Goal: Information Seeking & Learning: Learn about a topic

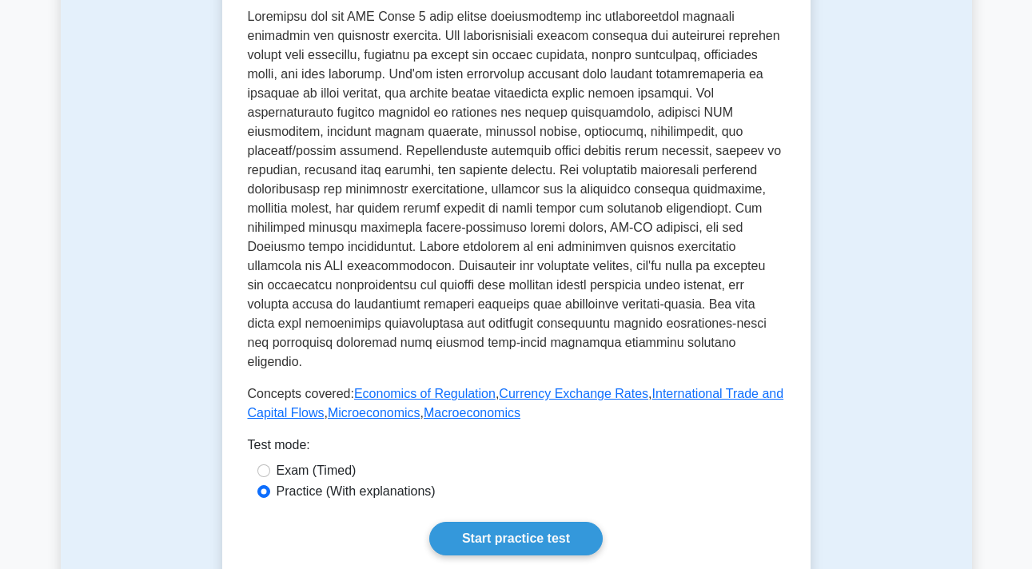
scroll to position [535, 0]
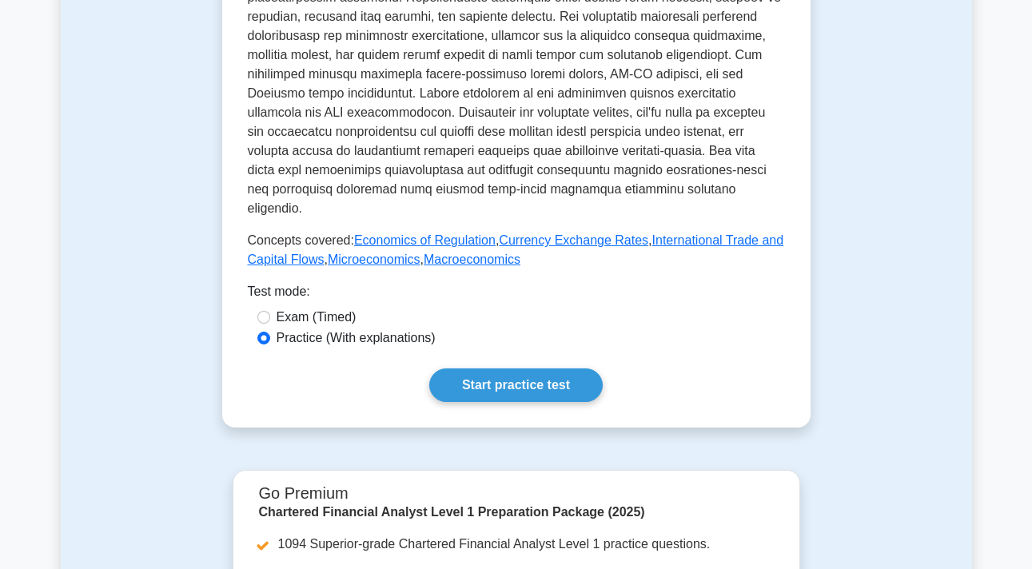
click at [328, 288] on div "Economics Covers micro and macroeconomic concepts and their application in fina…" at bounding box center [516, 22] width 537 height 759
click at [467, 368] on link "Start practice test" at bounding box center [515, 385] width 173 height 34
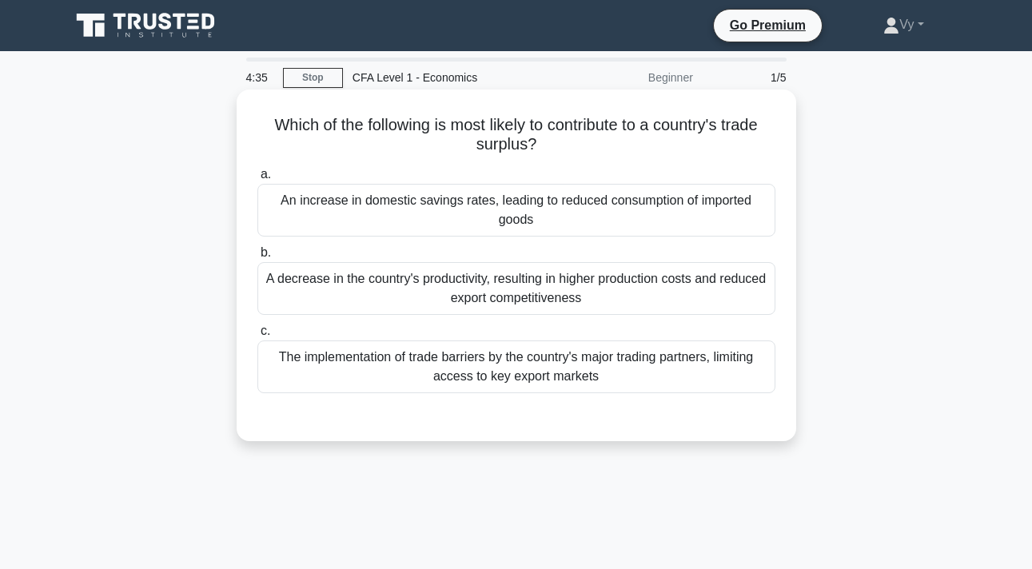
click at [475, 205] on div "An increase in domestic savings rates, leading to reduced consumption of import…" at bounding box center [516, 210] width 518 height 53
click at [257, 180] on input "a. An increase in domestic savings rates, leading to reduced consumption of imp…" at bounding box center [257, 174] width 0 height 10
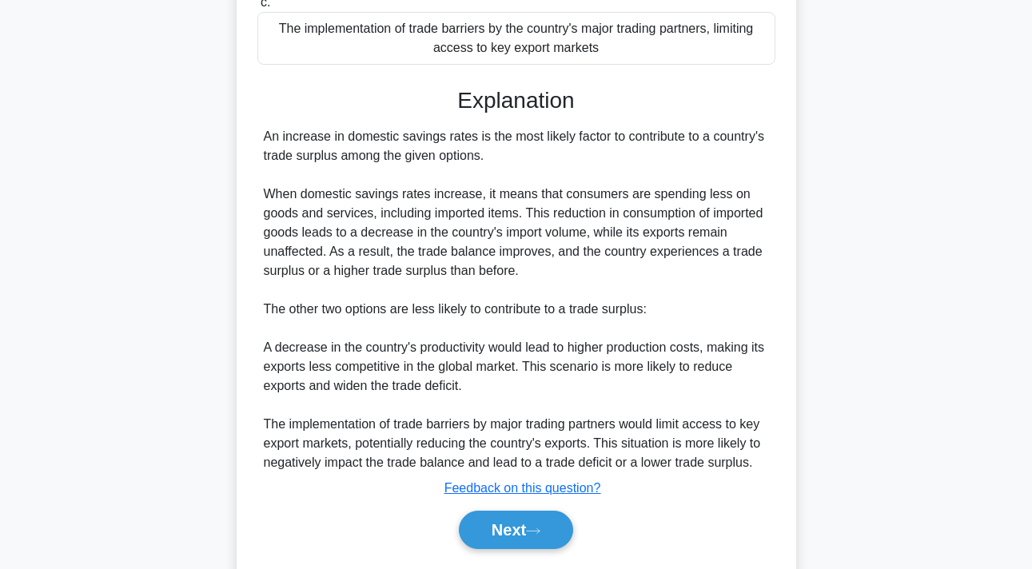
scroll to position [376, 0]
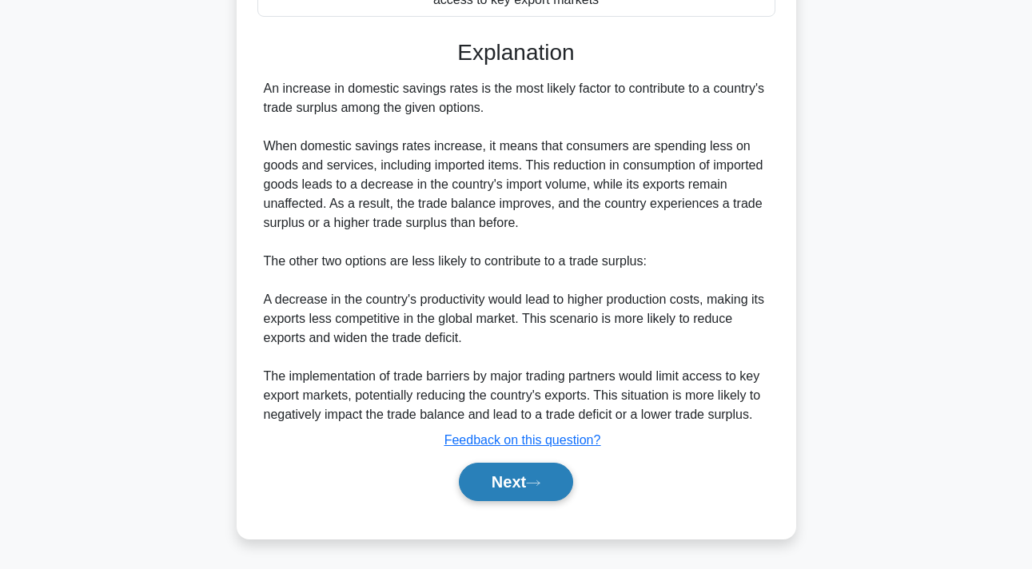
click at [493, 472] on button "Next" at bounding box center [516, 482] width 114 height 38
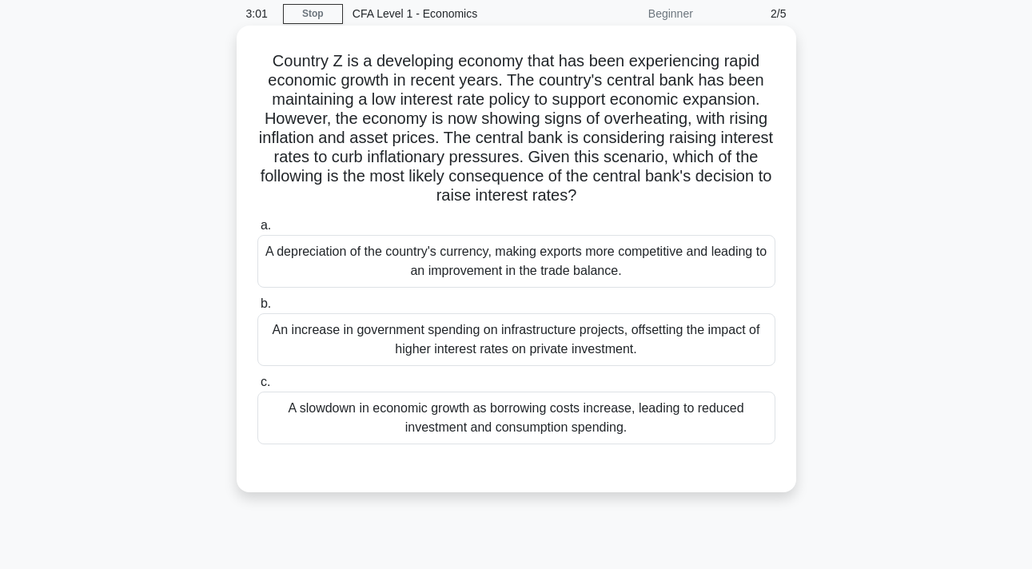
scroll to position [62, 0]
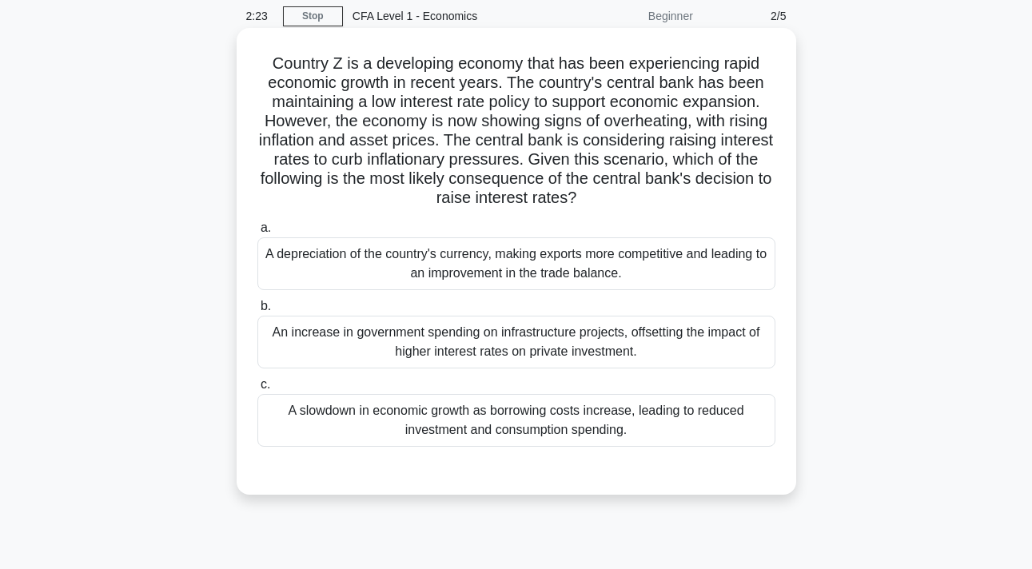
click at [523, 415] on div "A slowdown in economic growth as borrowing costs increase, leading to reduced i…" at bounding box center [516, 420] width 518 height 53
click at [257, 390] on input "c. A slowdown in economic growth as borrowing costs increase, leading to reduce…" at bounding box center [257, 385] width 0 height 10
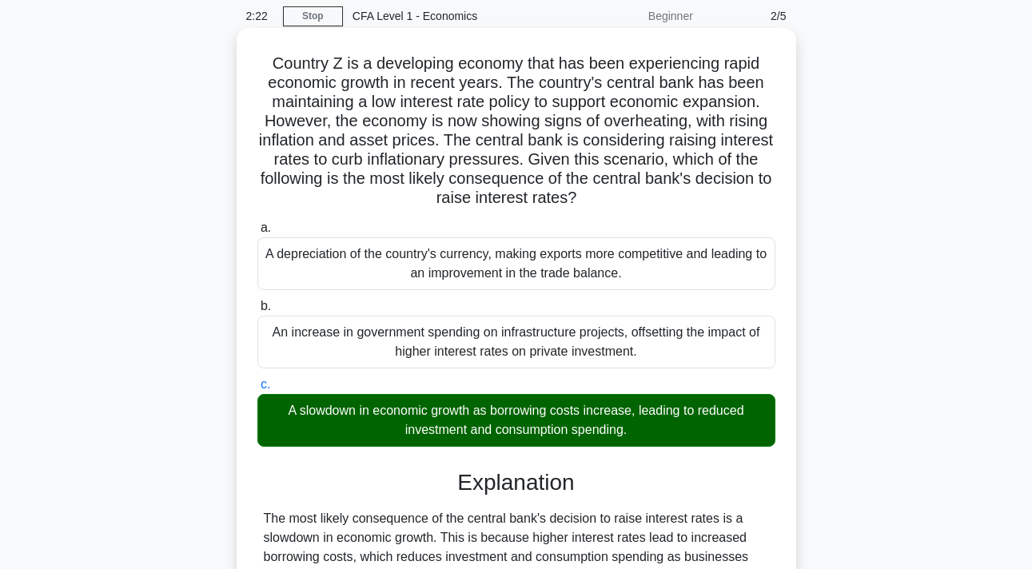
scroll to position [415, 0]
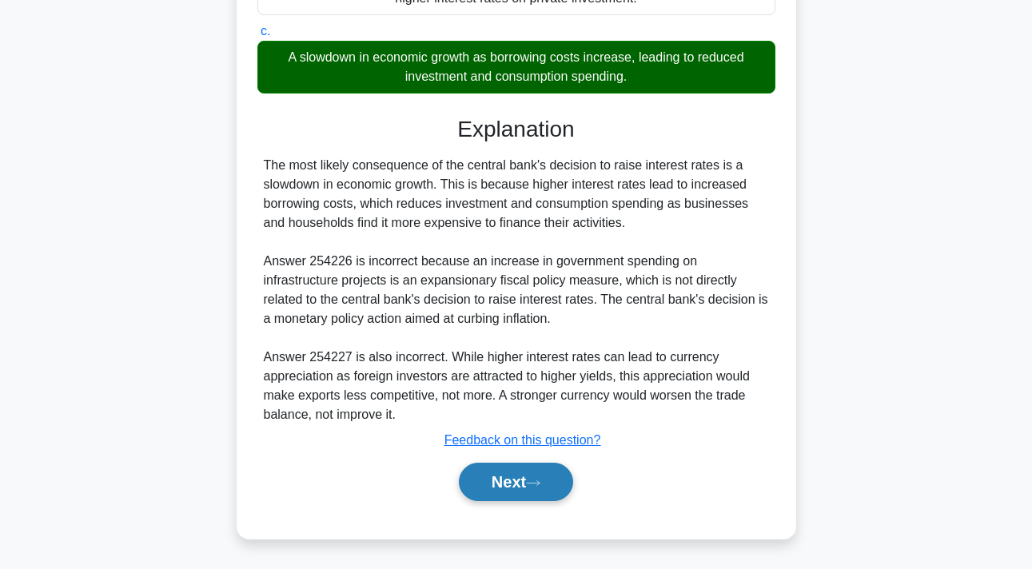
click at [503, 479] on button "Next" at bounding box center [516, 482] width 114 height 38
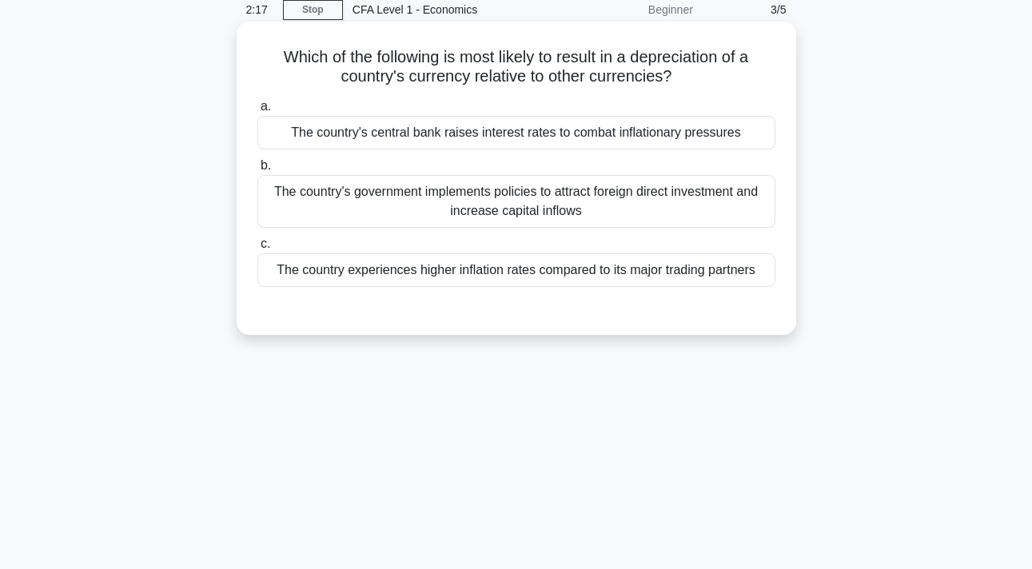
scroll to position [70, 0]
click at [509, 133] on div "The country's central bank raises interest rates to combat inflationary pressur…" at bounding box center [516, 131] width 518 height 34
click at [257, 110] on input "a. The country's central bank raises interest rates to combat inflationary pres…" at bounding box center [257, 105] width 0 height 10
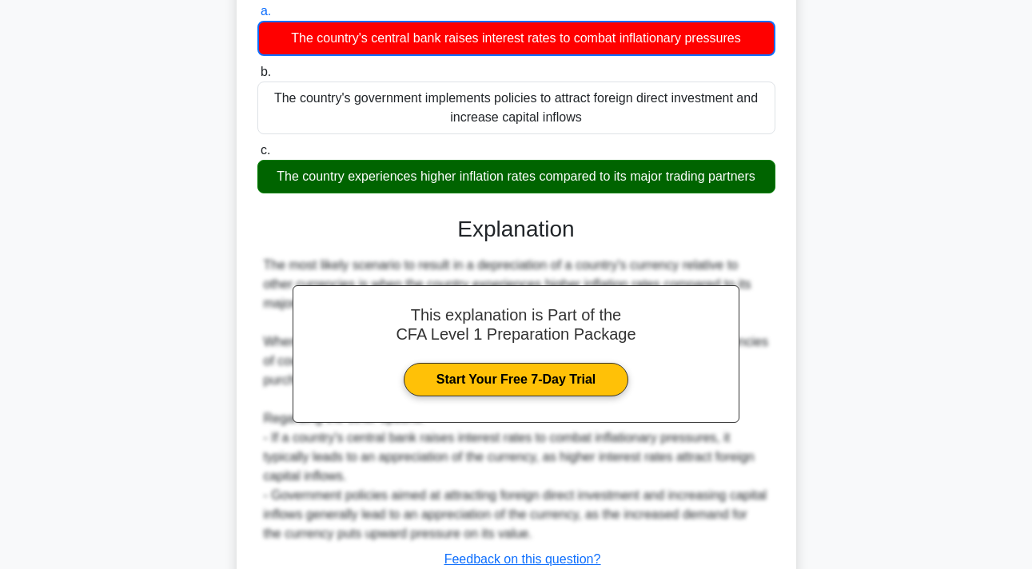
scroll to position [294, 0]
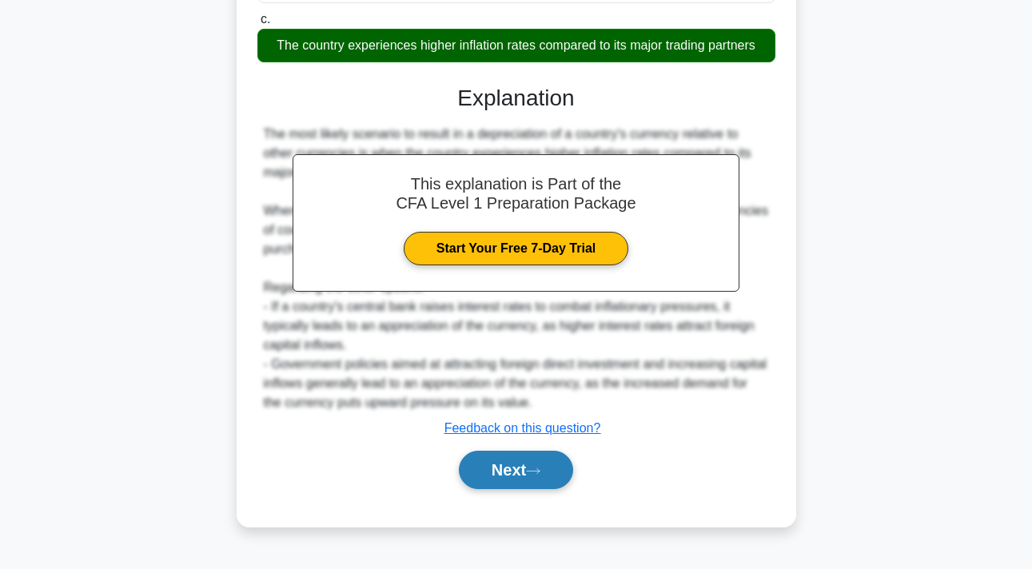
click at [520, 467] on button "Next" at bounding box center [516, 470] width 114 height 38
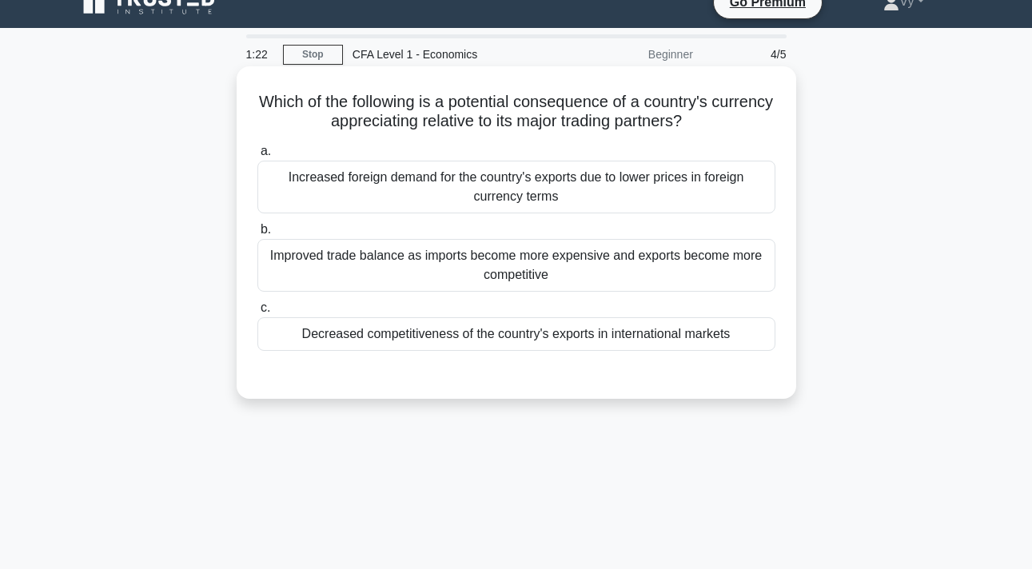
scroll to position [24, 0]
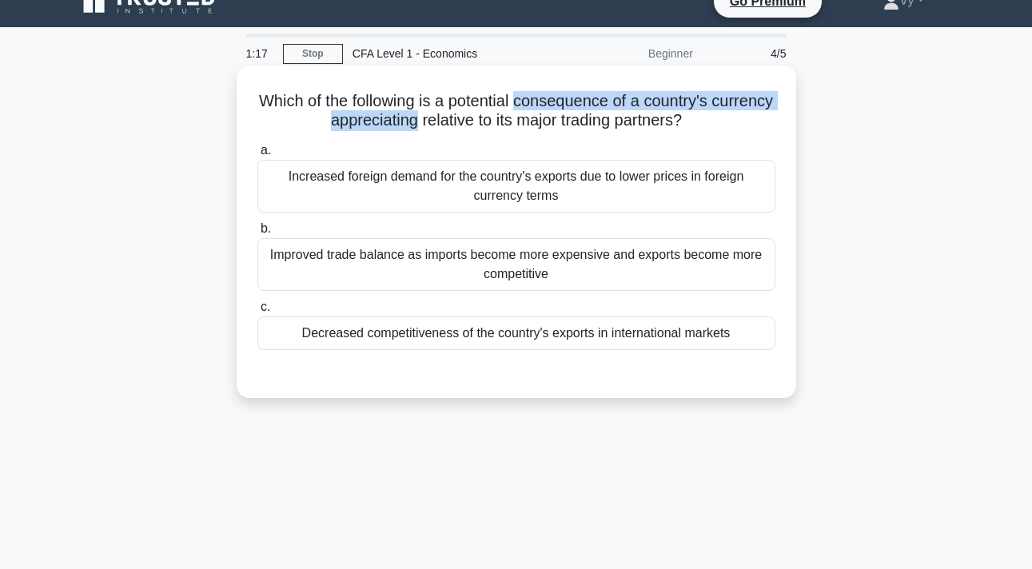
drag, startPoint x: 516, startPoint y: 100, endPoint x: 409, endPoint y: 125, distance: 110.1
click at [409, 124] on h5 "Which of the following is a potential consequence of a country's currency appre…" at bounding box center [516, 111] width 521 height 40
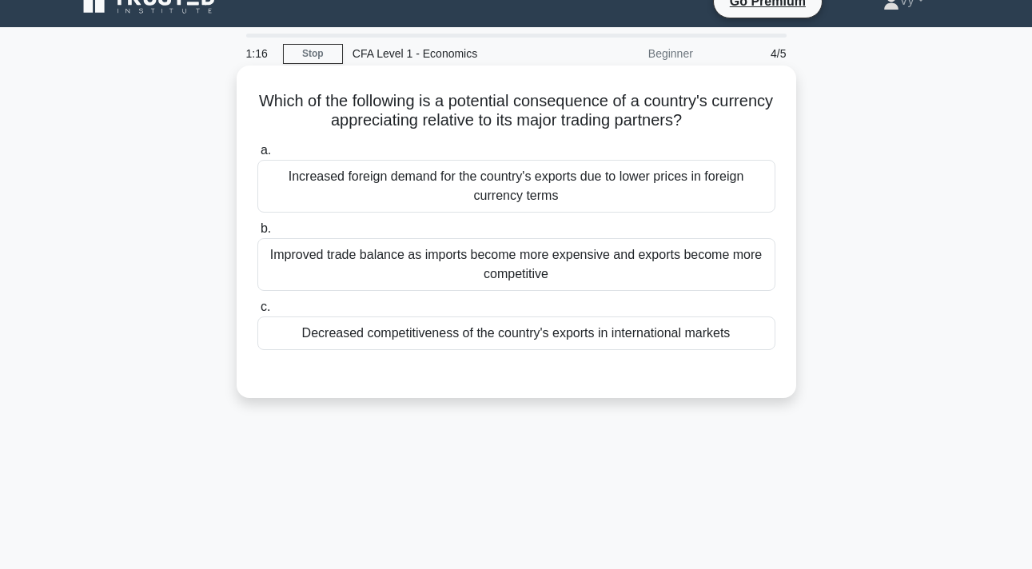
click at [582, 138] on div "a. Increased foreign demand for the country's exports due to lower prices in fo…" at bounding box center [516, 245] width 537 height 216
click at [538, 185] on div "Increased foreign demand for the country's exports due to lower prices in forei…" at bounding box center [516, 186] width 518 height 53
click at [257, 156] on input "a. Increased foreign demand for the country's exports due to lower prices in fo…" at bounding box center [257, 150] width 0 height 10
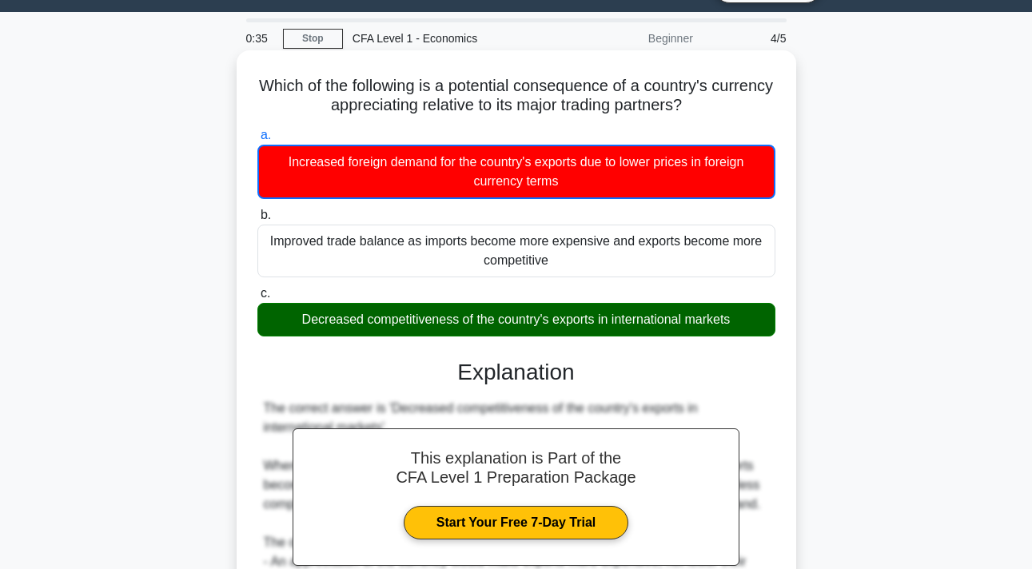
scroll to position [294, 0]
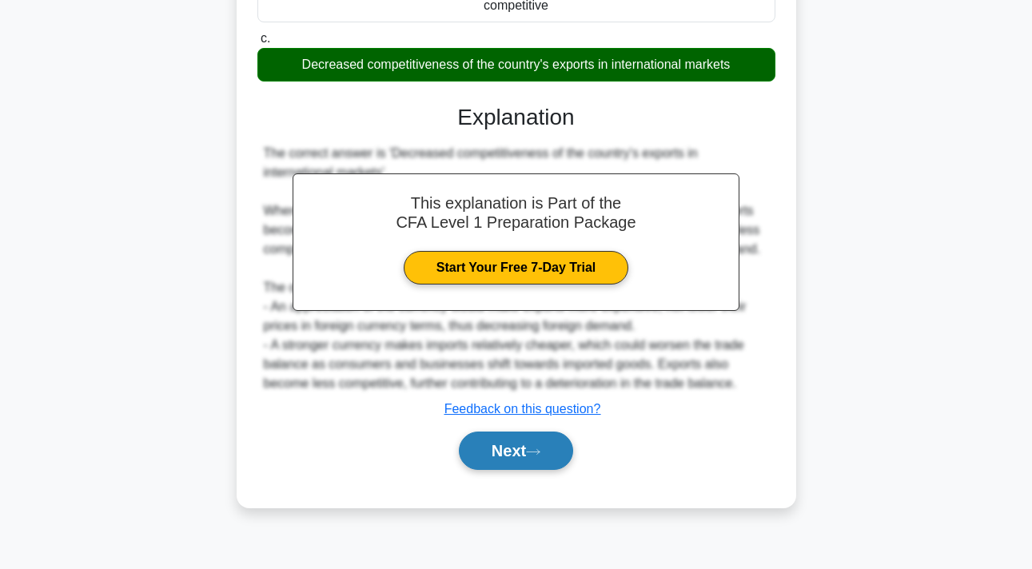
click at [511, 451] on button "Next" at bounding box center [516, 450] width 114 height 38
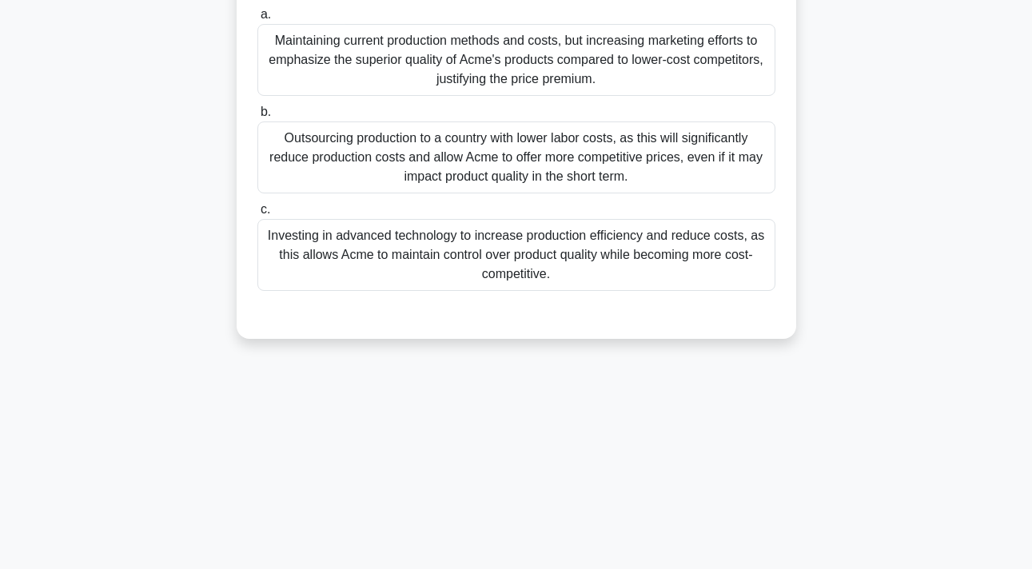
scroll to position [0, 0]
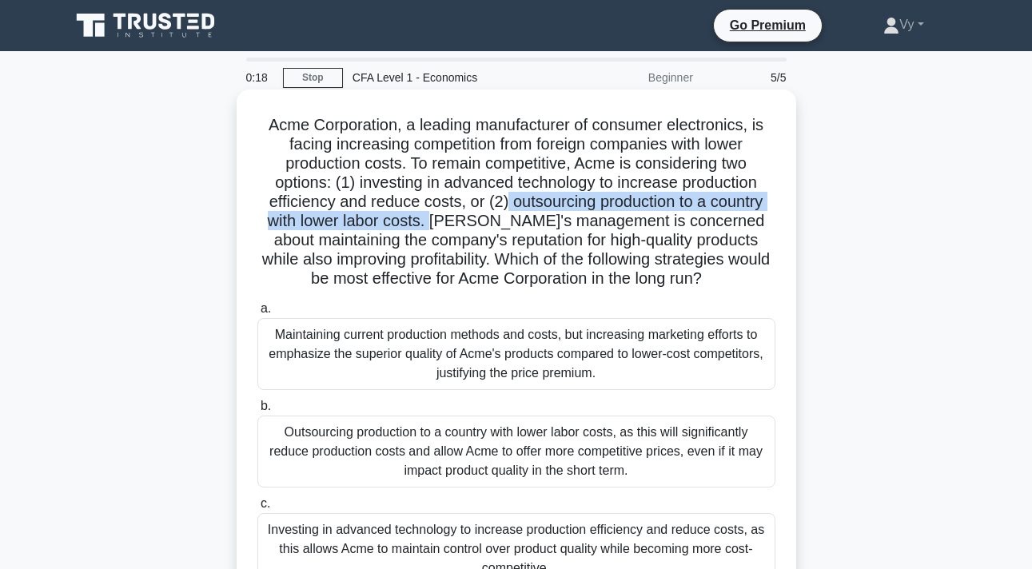
drag, startPoint x: 508, startPoint y: 210, endPoint x: 456, endPoint y: 228, distance: 54.8
click at [456, 228] on h5 "Acme Corporation, a leading manufacturer of consumer electronics, is facing inc…" at bounding box center [516, 202] width 521 height 174
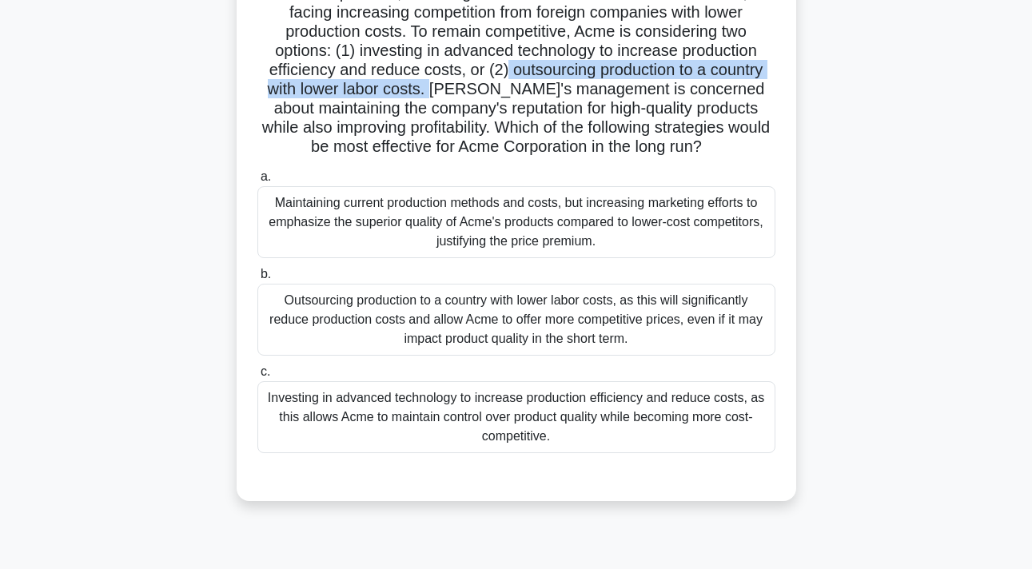
scroll to position [133, 0]
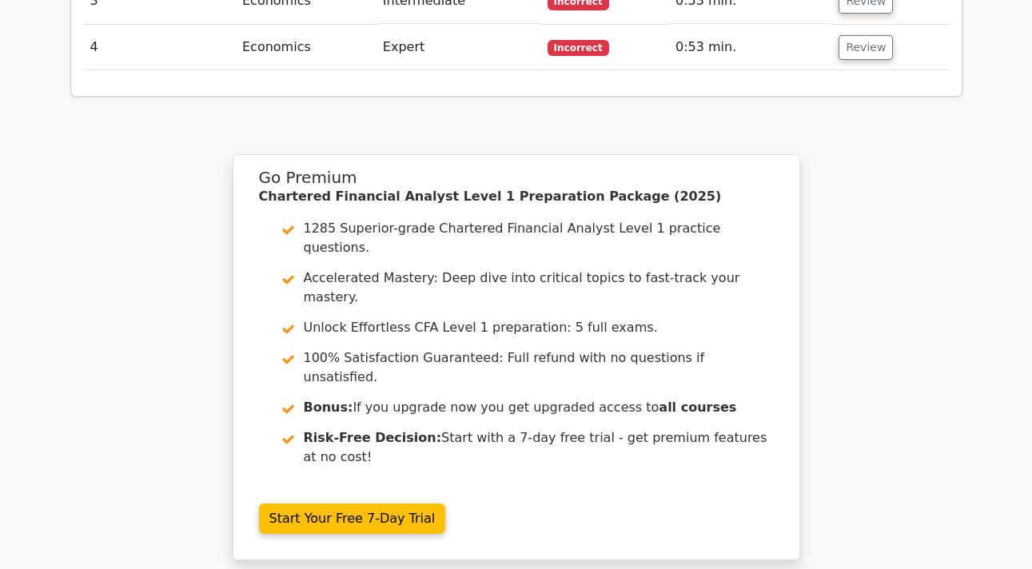
scroll to position [1846, 0]
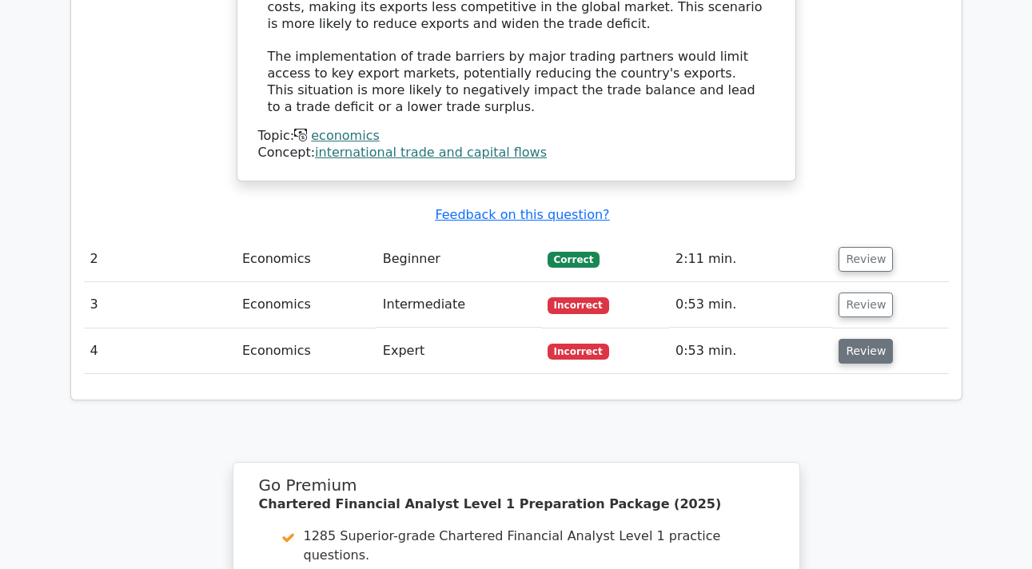
click at [851, 339] on button "Review" at bounding box center [865, 351] width 54 height 25
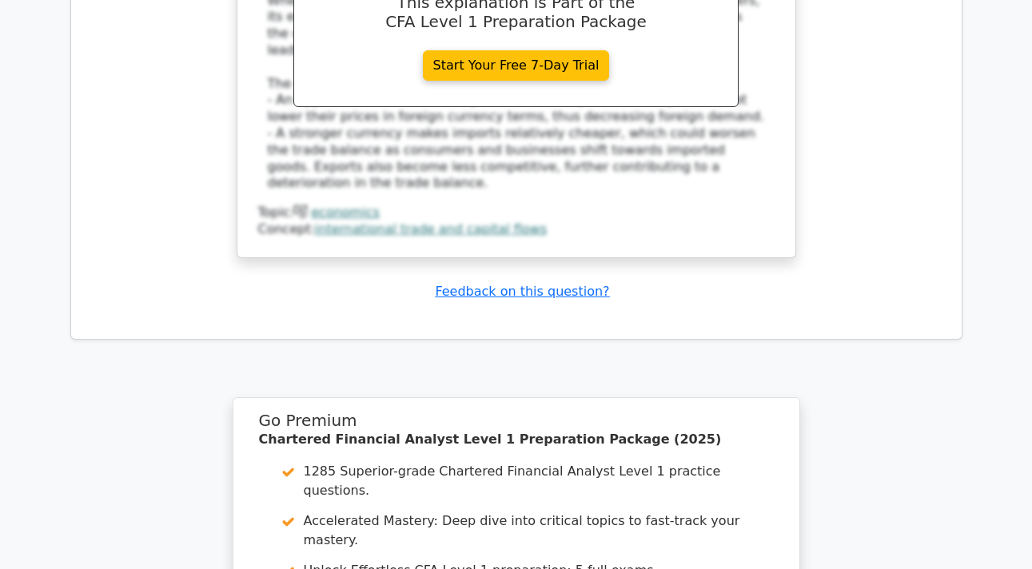
scroll to position [3008, 0]
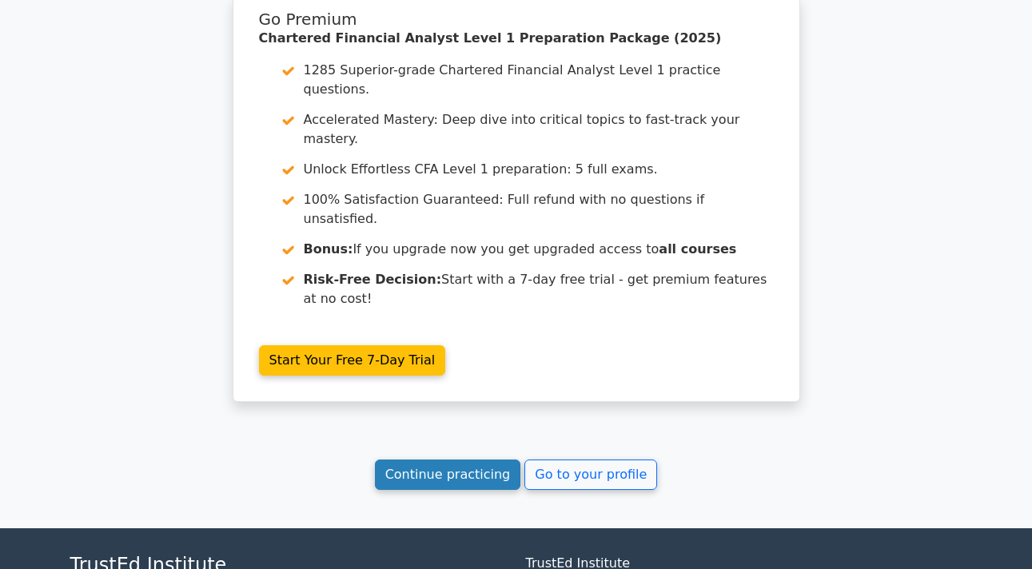
click at [443, 459] on link "Continue practicing" at bounding box center [448, 474] width 146 height 30
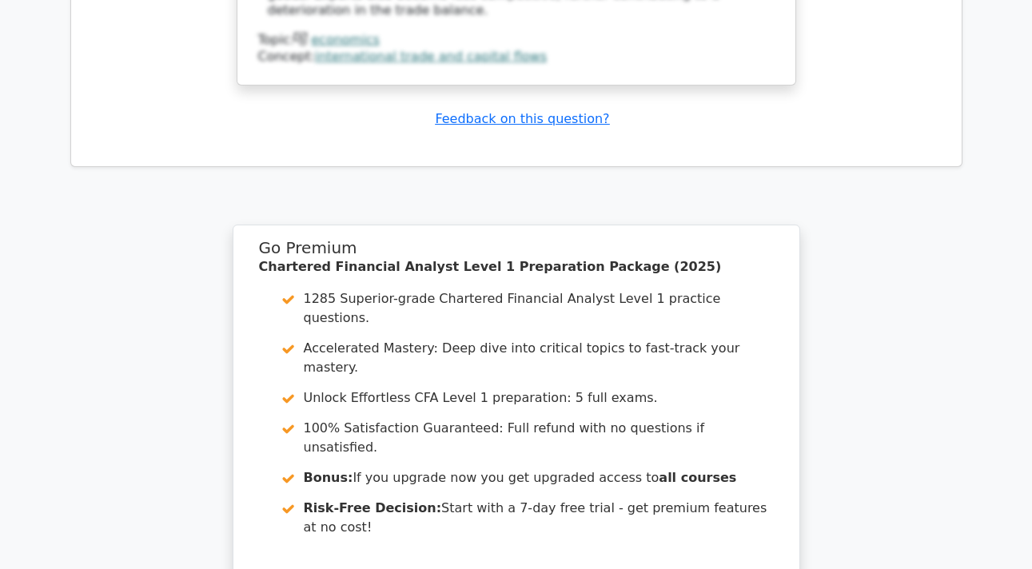
scroll to position [2490, 0]
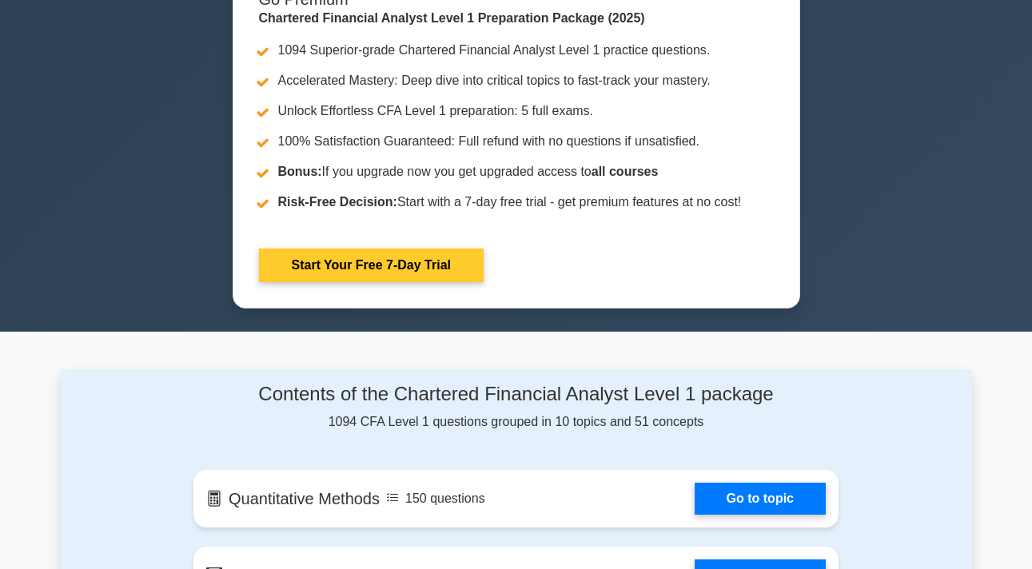
scroll to position [991, 0]
